Goal: Task Accomplishment & Management: Complete application form

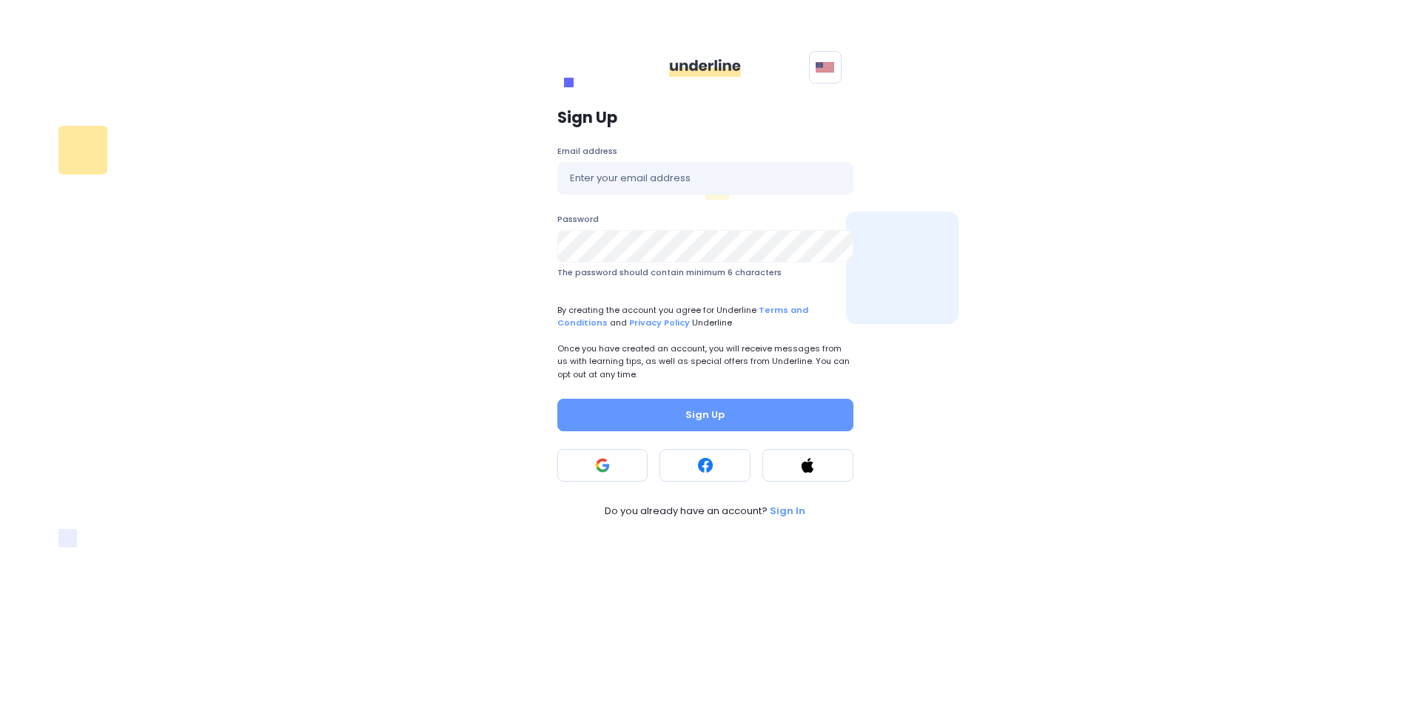
click at [1148, 127] on div "Sign Up Email address Password The password should contain minimum 6 characters…" at bounding box center [705, 313] width 1012 height 427
click at [599, 468] on rect at bounding box center [602, 465] width 15 height 15
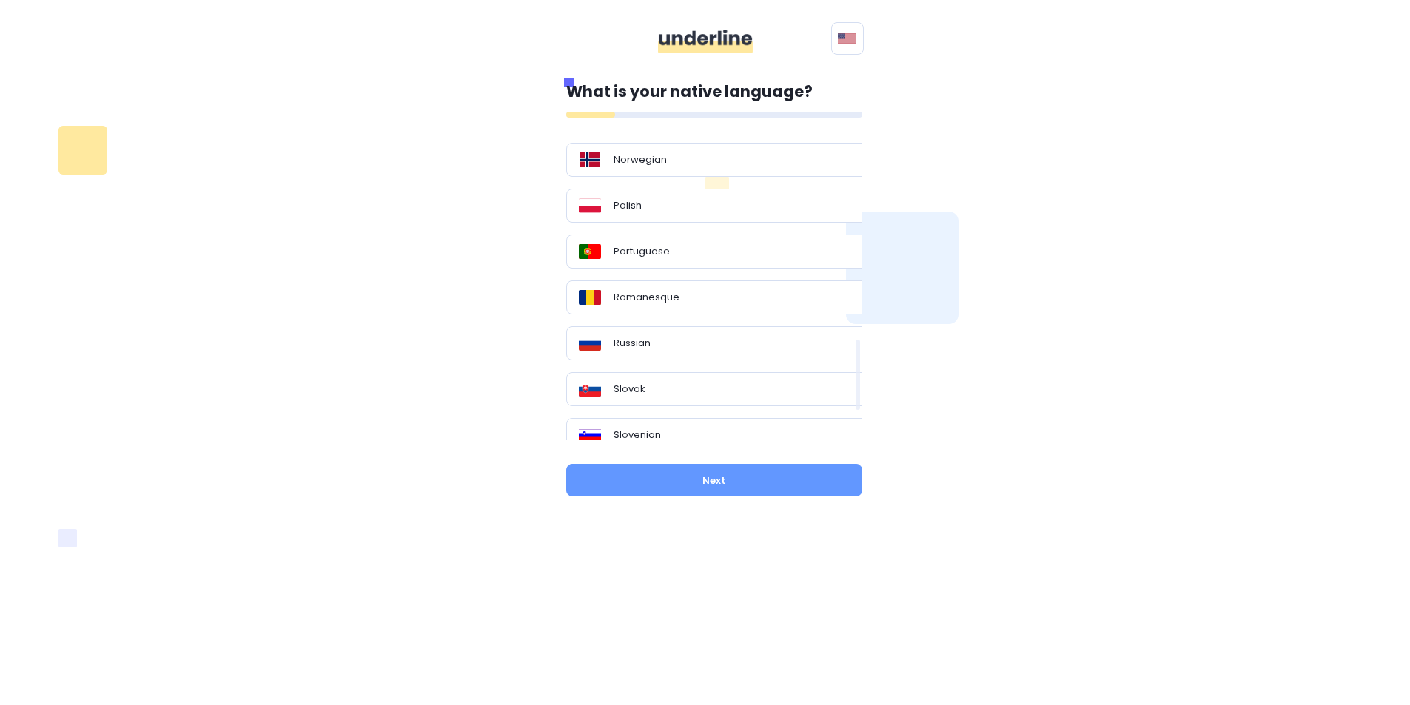
scroll to position [975, 0]
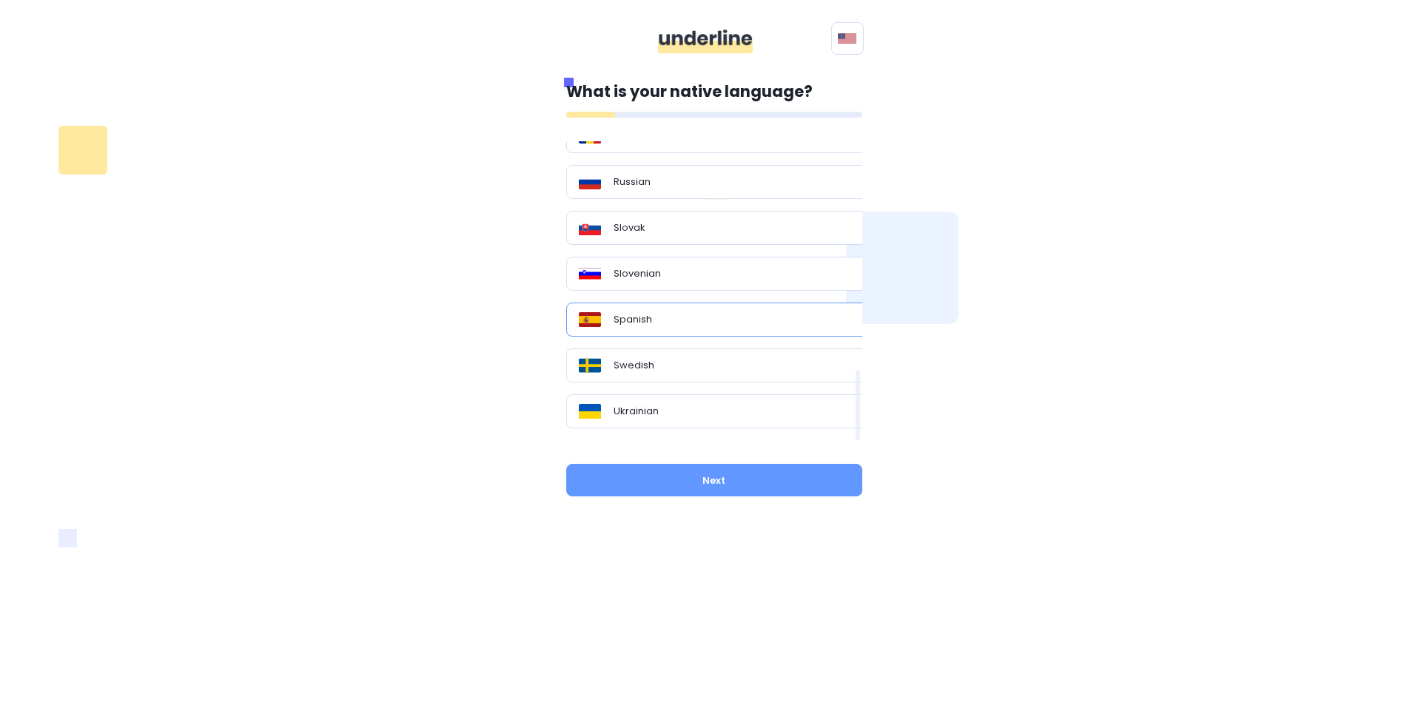
click at [710, 313] on div "Spanish" at bounding box center [720, 319] width 282 height 15
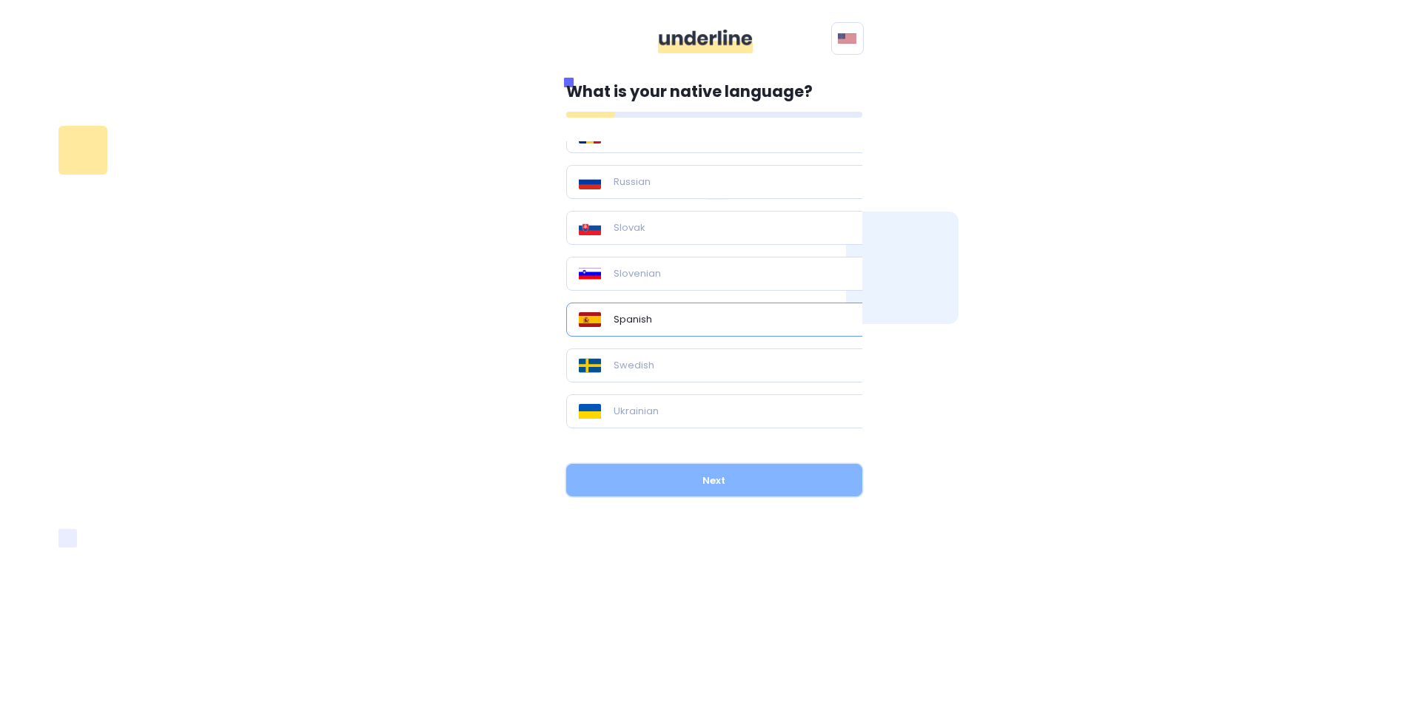
click at [730, 483] on button "Next" at bounding box center [714, 480] width 296 height 33
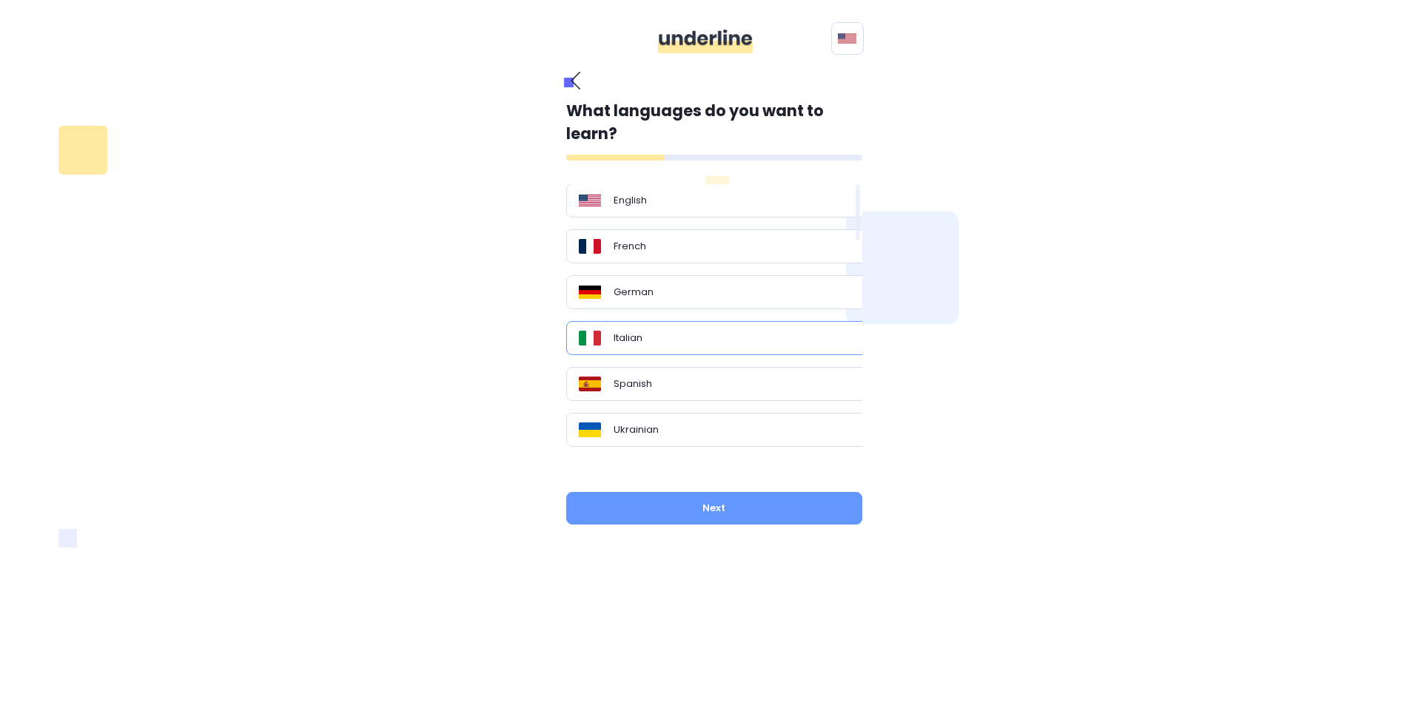
scroll to position [0, 0]
click at [679, 201] on div "English" at bounding box center [720, 201] width 282 height 15
click at [815, 503] on button "Next" at bounding box center [714, 508] width 296 height 33
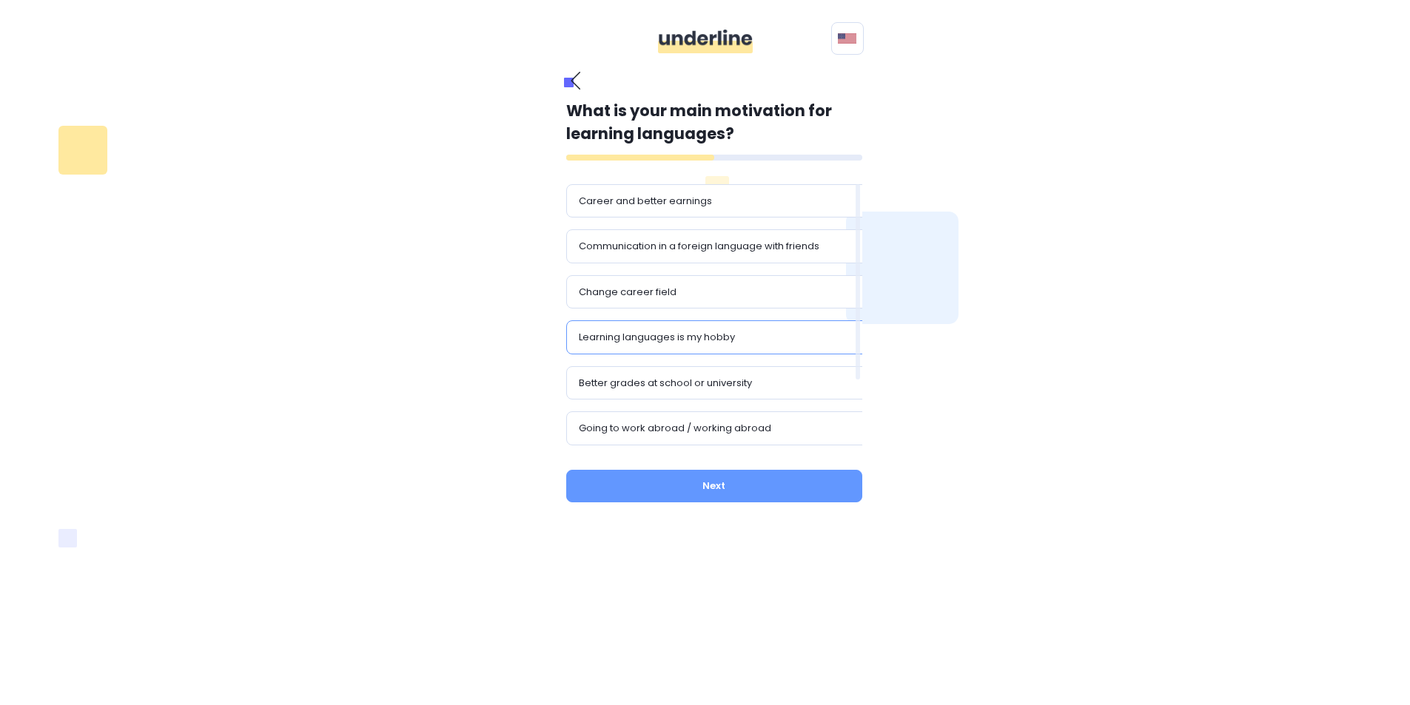
click at [744, 344] on div "Learning languages is my hobby" at bounding box center [720, 337] width 282 height 15
click at [739, 483] on button "Next" at bounding box center [714, 486] width 296 height 33
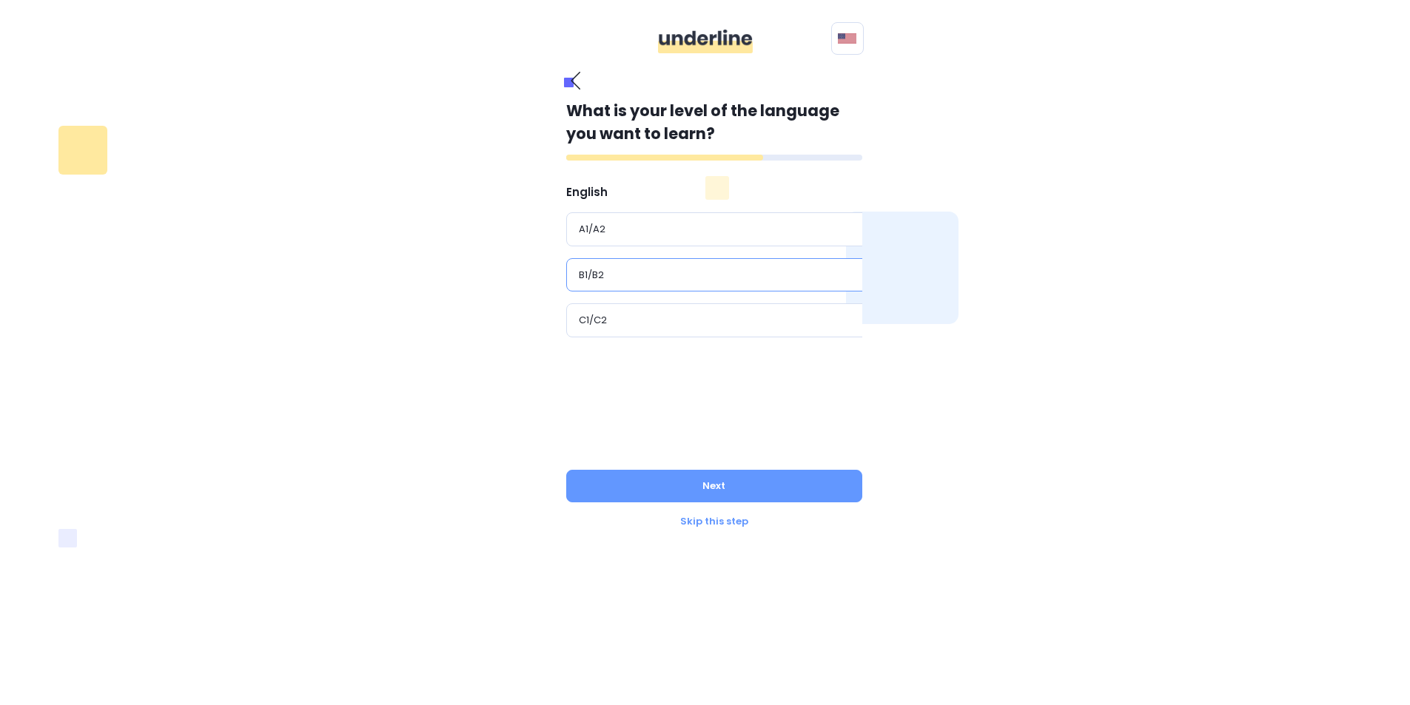
click at [647, 271] on div "B1/B2" at bounding box center [720, 275] width 282 height 15
click at [736, 488] on button "Next" at bounding box center [714, 486] width 296 height 33
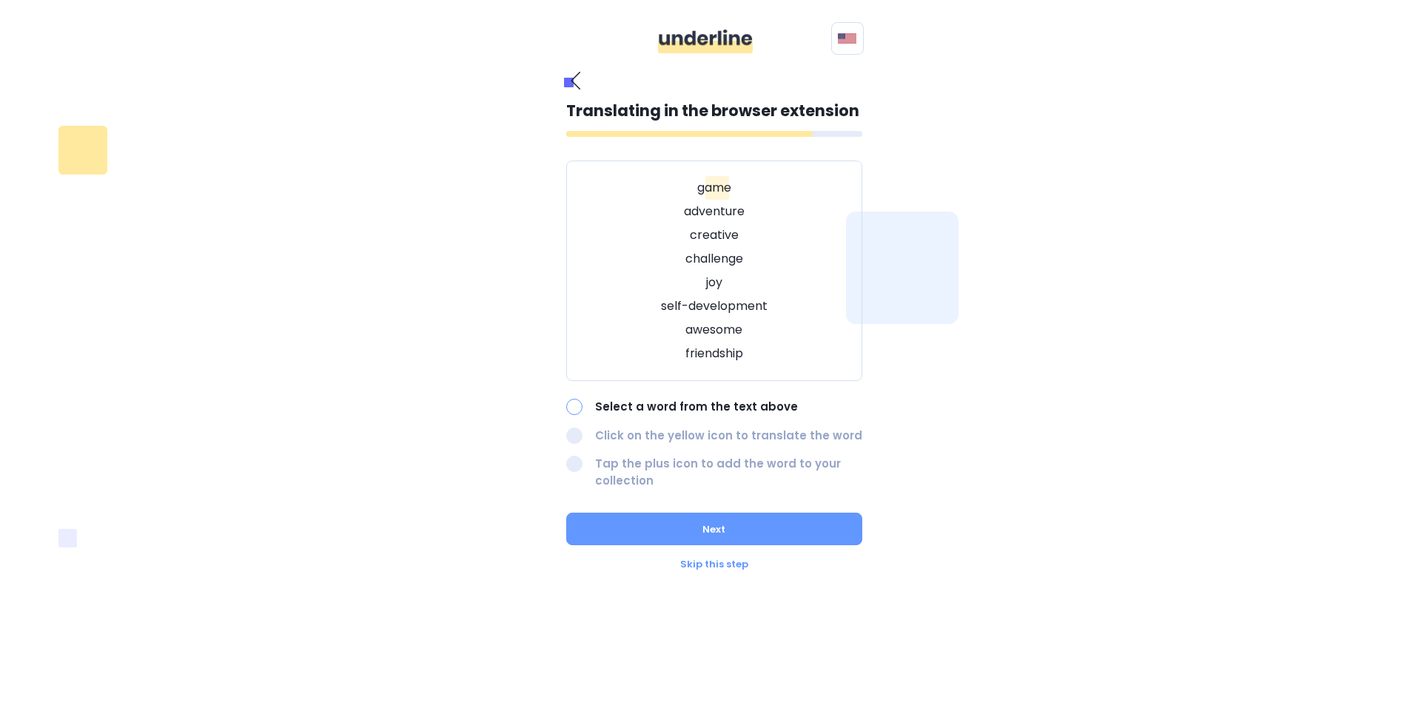
click at [574, 409] on div at bounding box center [574, 407] width 16 height 16
click at [576, 408] on div at bounding box center [574, 407] width 16 height 16
drag, startPoint x: 707, startPoint y: 180, endPoint x: 797, endPoint y: 201, distance: 92.8
click at [803, 198] on div "game adventure creative challenge joy self-development awesome friendship" at bounding box center [714, 271] width 296 height 221
click at [693, 188] on p "game" at bounding box center [714, 188] width 259 height 18
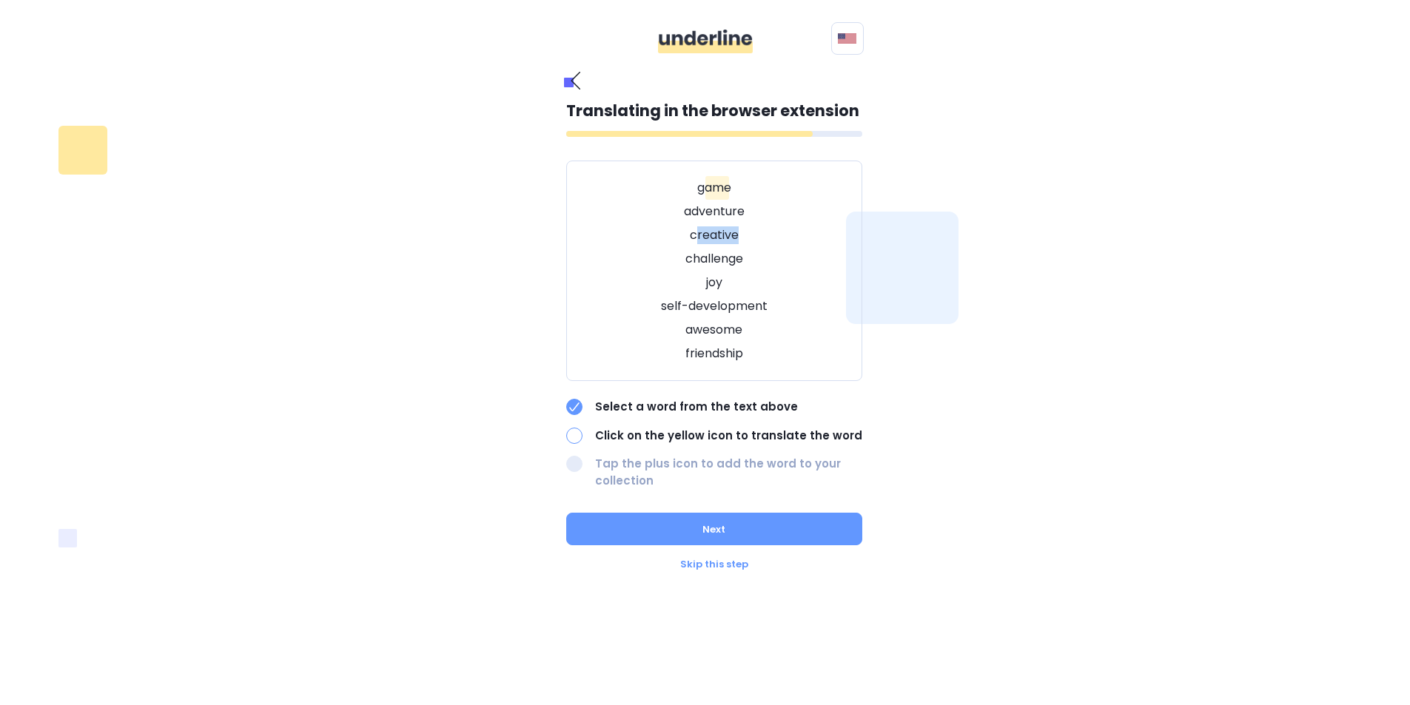
drag, startPoint x: 694, startPoint y: 236, endPoint x: 742, endPoint y: 238, distance: 48.2
click at [742, 238] on p "creative" at bounding box center [714, 235] width 259 height 18
click at [685, 235] on p "creative" at bounding box center [714, 235] width 259 height 18
drag, startPoint x: 686, startPoint y: 235, endPoint x: 726, endPoint y: 236, distance: 40.0
click at [726, 236] on p "creative" at bounding box center [714, 235] width 259 height 18
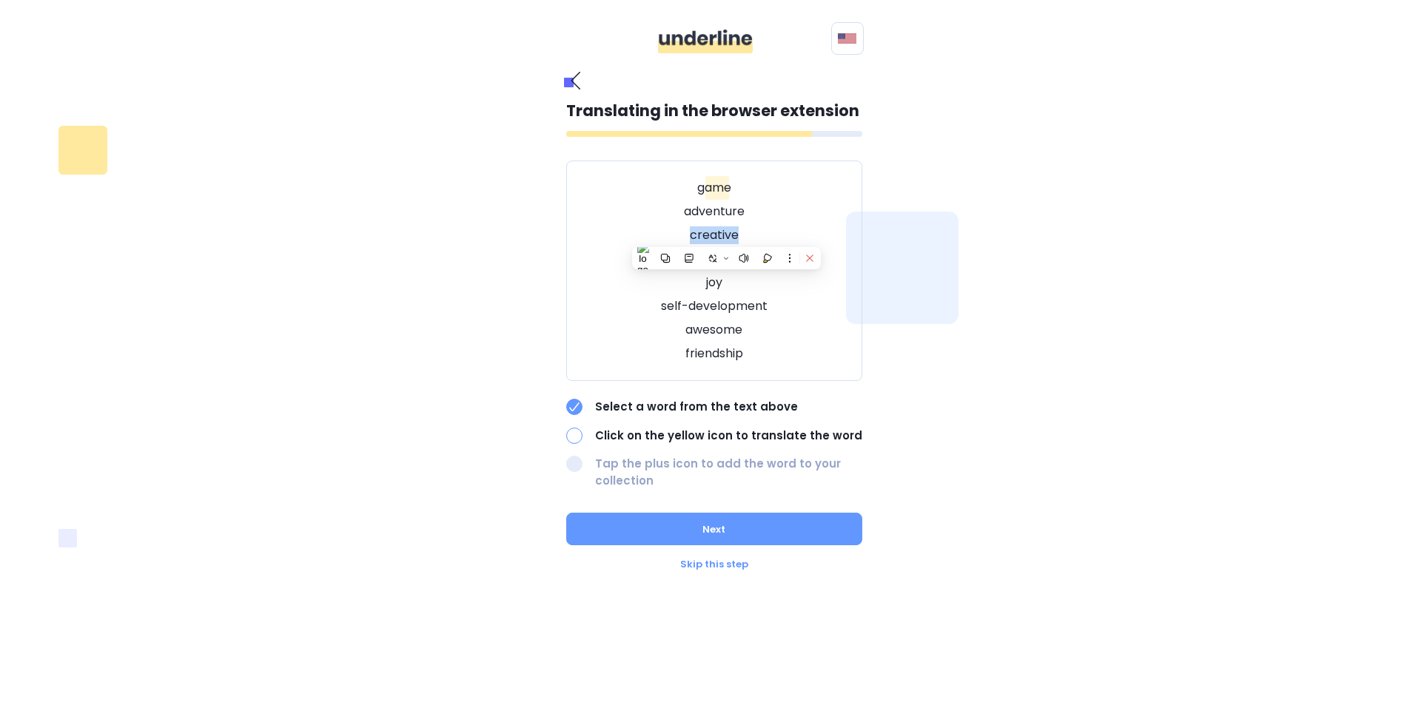
click at [805, 255] on icon at bounding box center [809, 258] width 10 height 10
click at [804, 229] on p "creative" at bounding box center [714, 235] width 259 height 18
